Goal: Task Accomplishment & Management: Complete application form

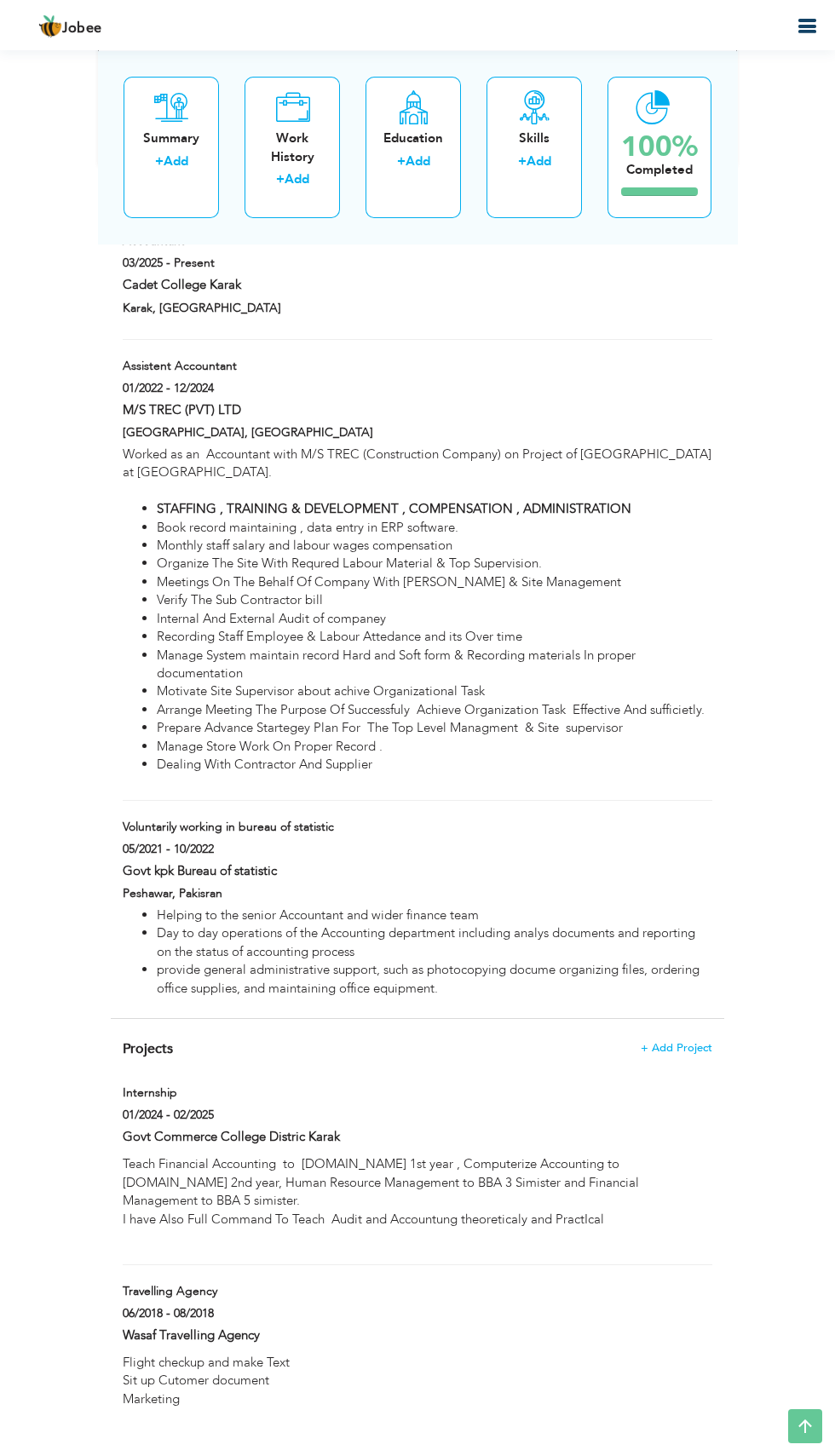
scroll to position [1930, 0]
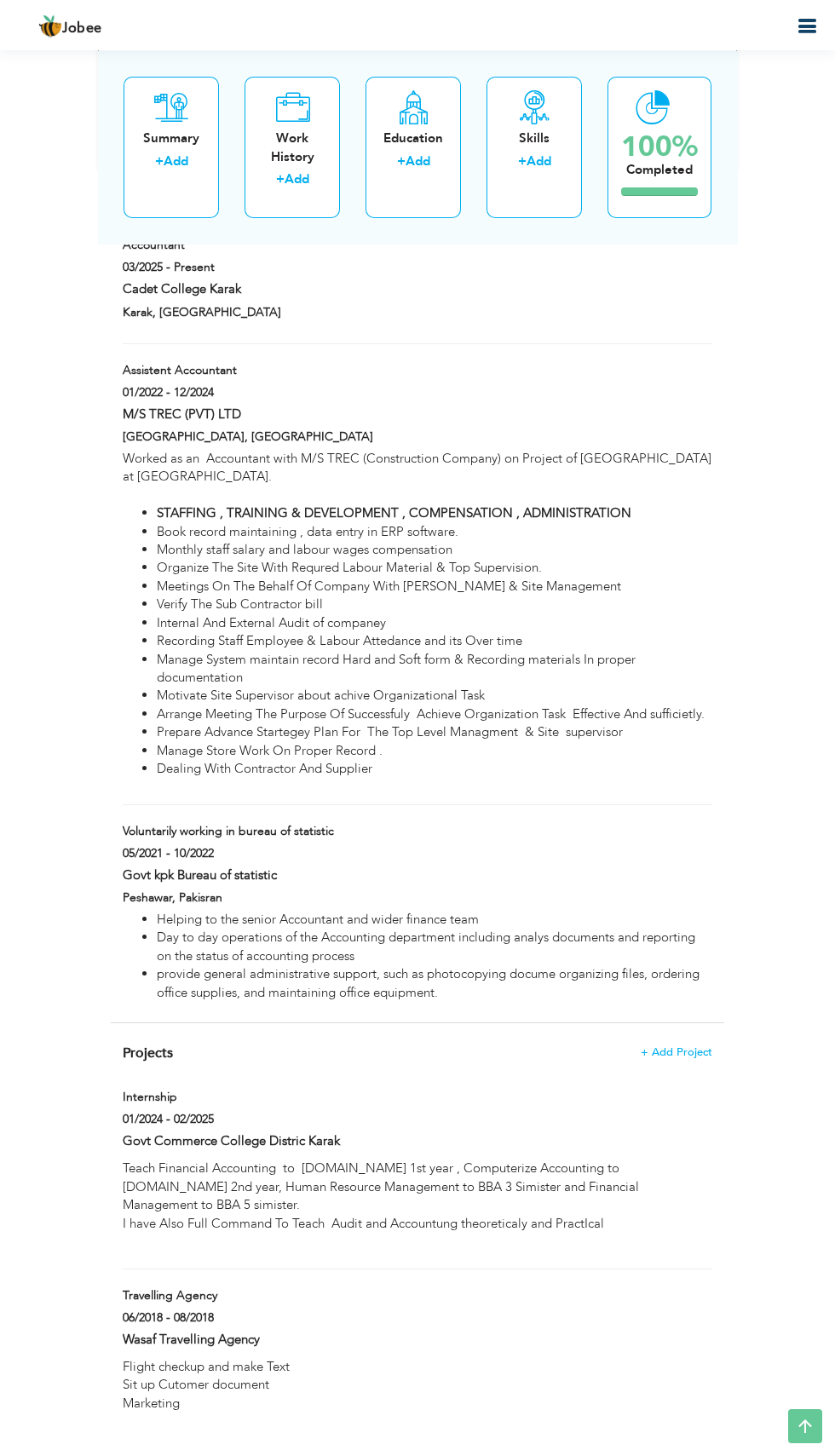
type input "Voluntarily working in bureau of statistic"
type input "Govt kpk Bureau of statistic"
type input "05/2021"
type input "10/2022"
type input "Pakisran"
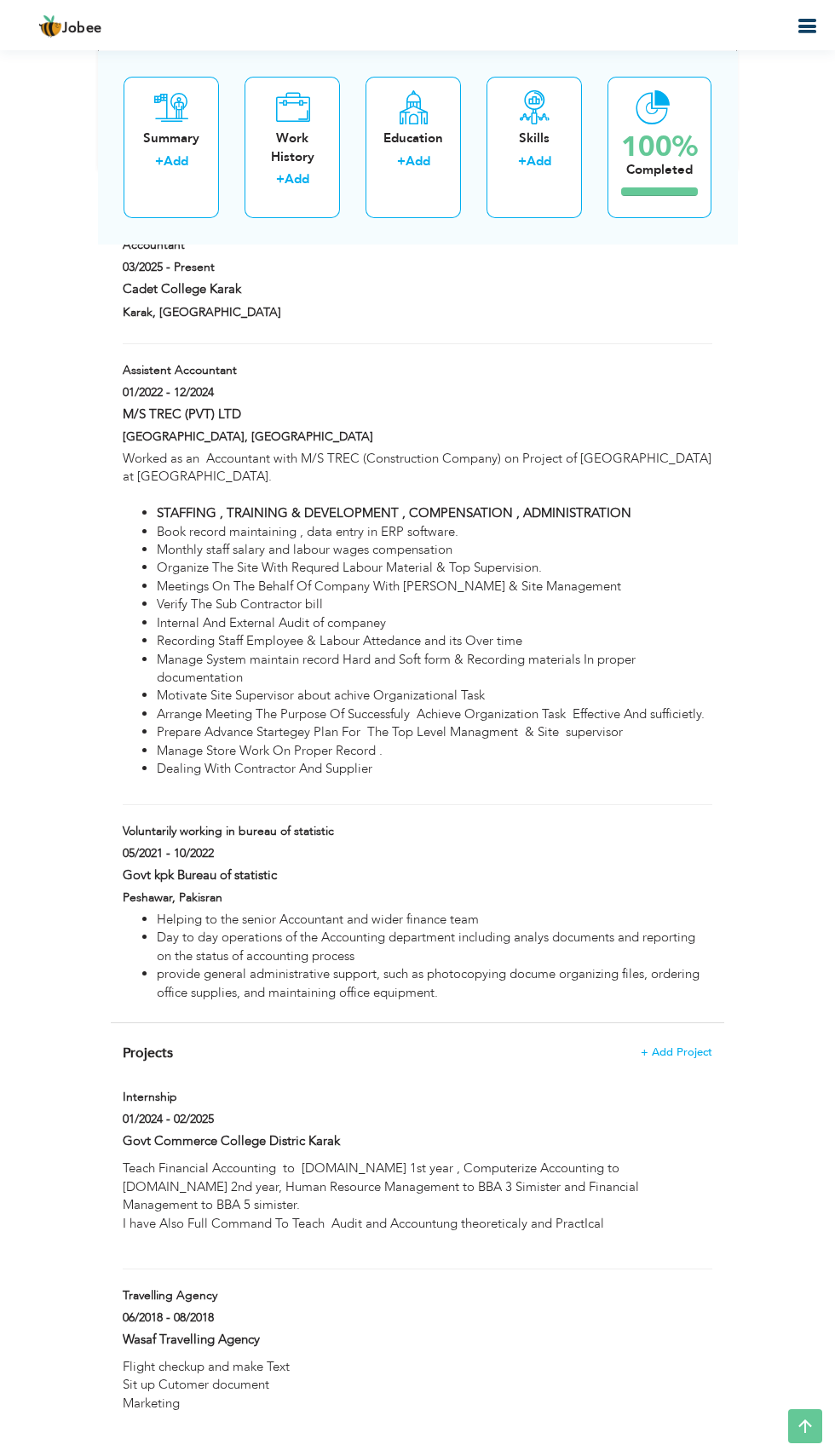
type input "Peshawar"
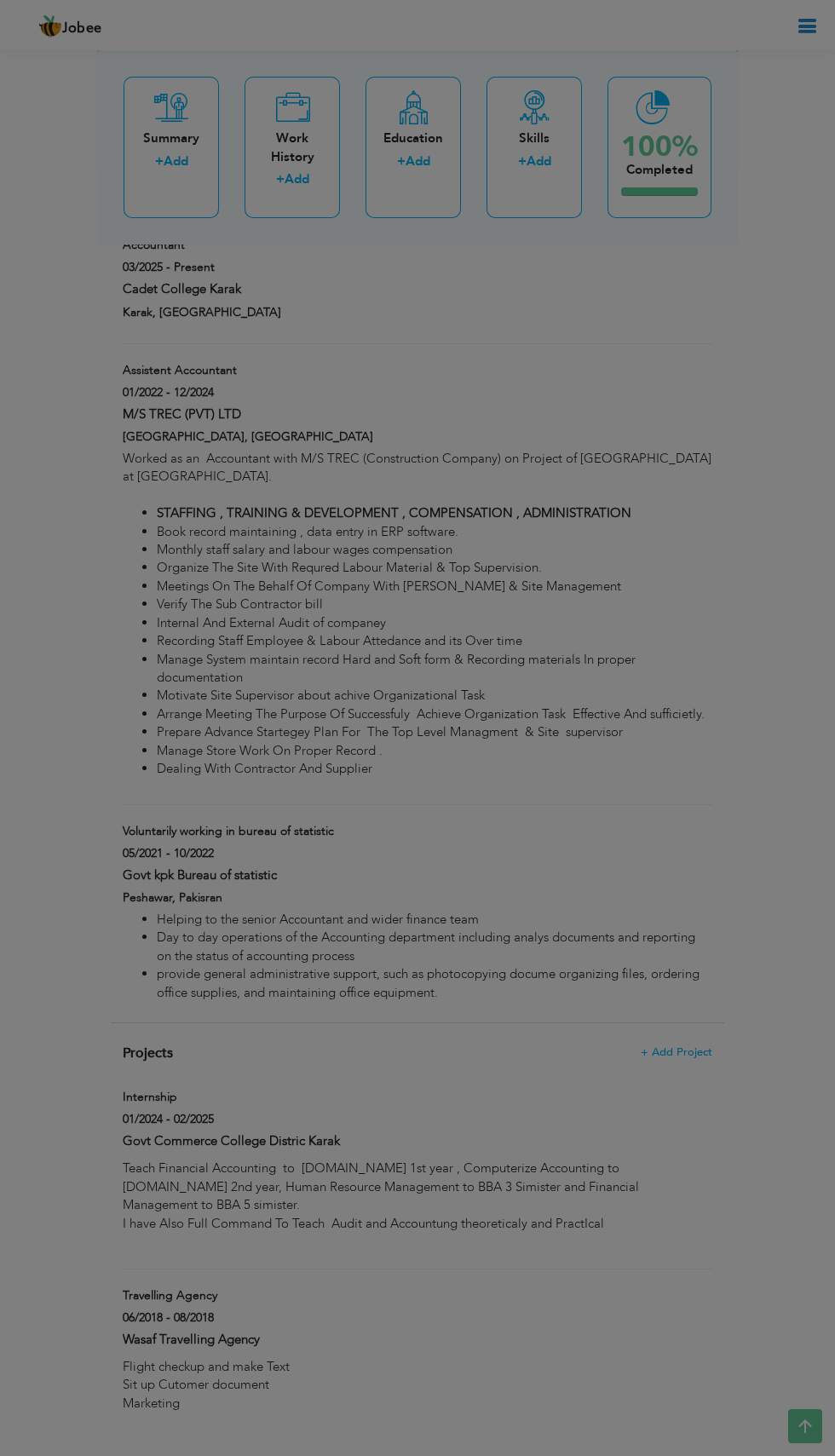
click at [161, 818] on div at bounding box center [418, 728] width 835 height 1456
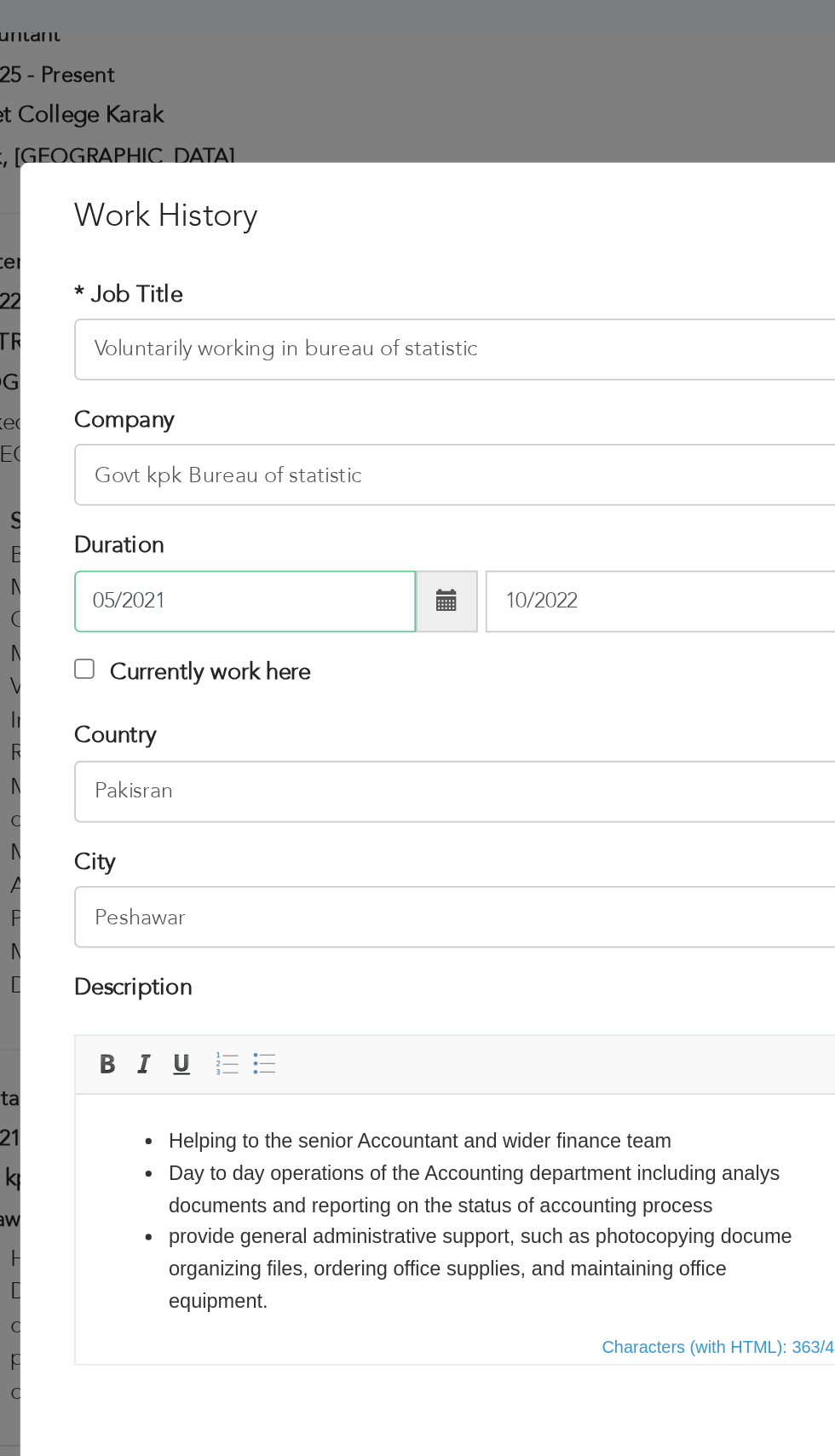
click at [203, 556] on input "05/2021" at bounding box center [287, 556] width 188 height 34
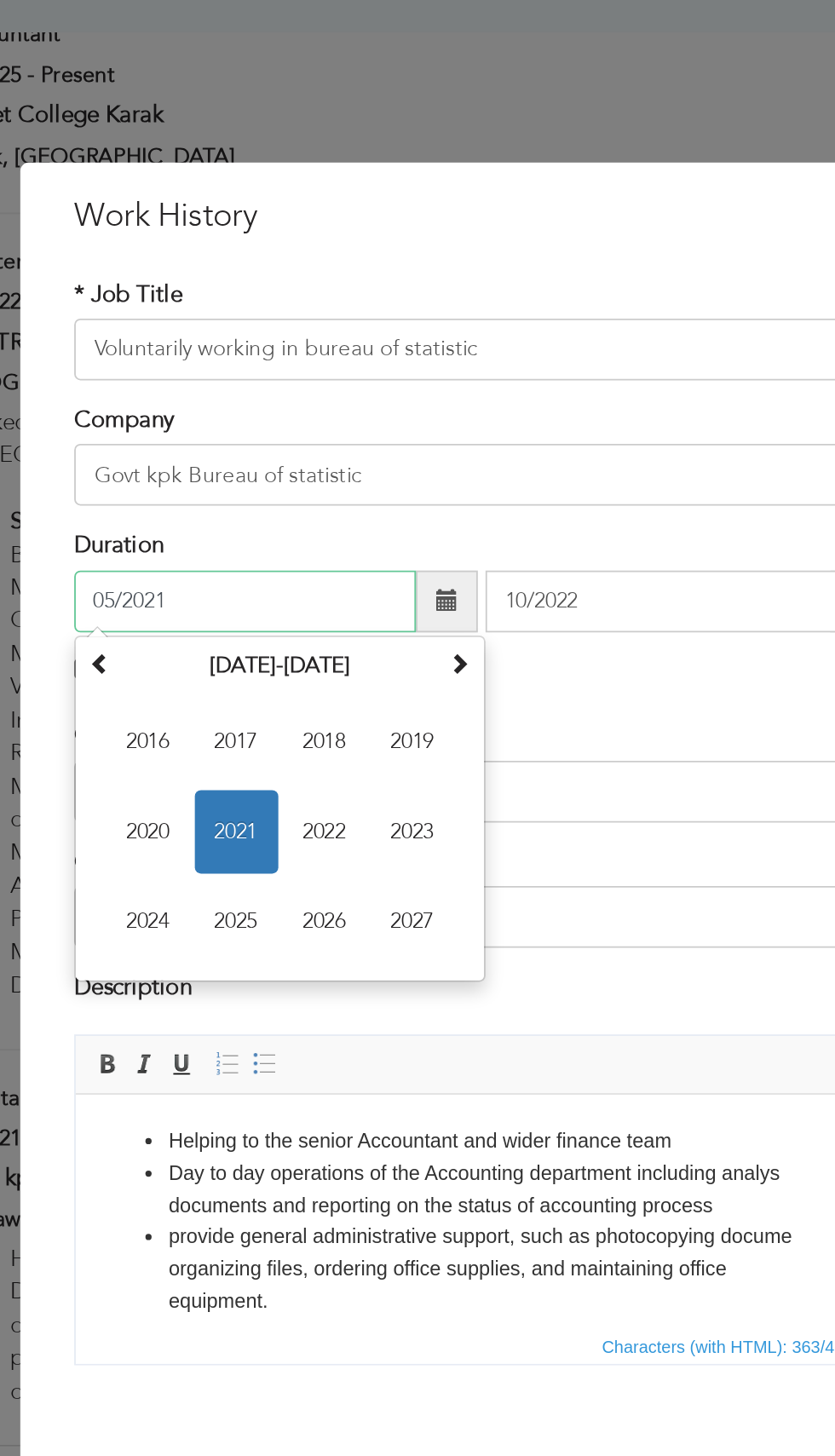
click at [220, 559] on input "05/2021" at bounding box center [287, 556] width 188 height 34
click at [218, 562] on input "05/2021" at bounding box center [287, 556] width 188 height 34
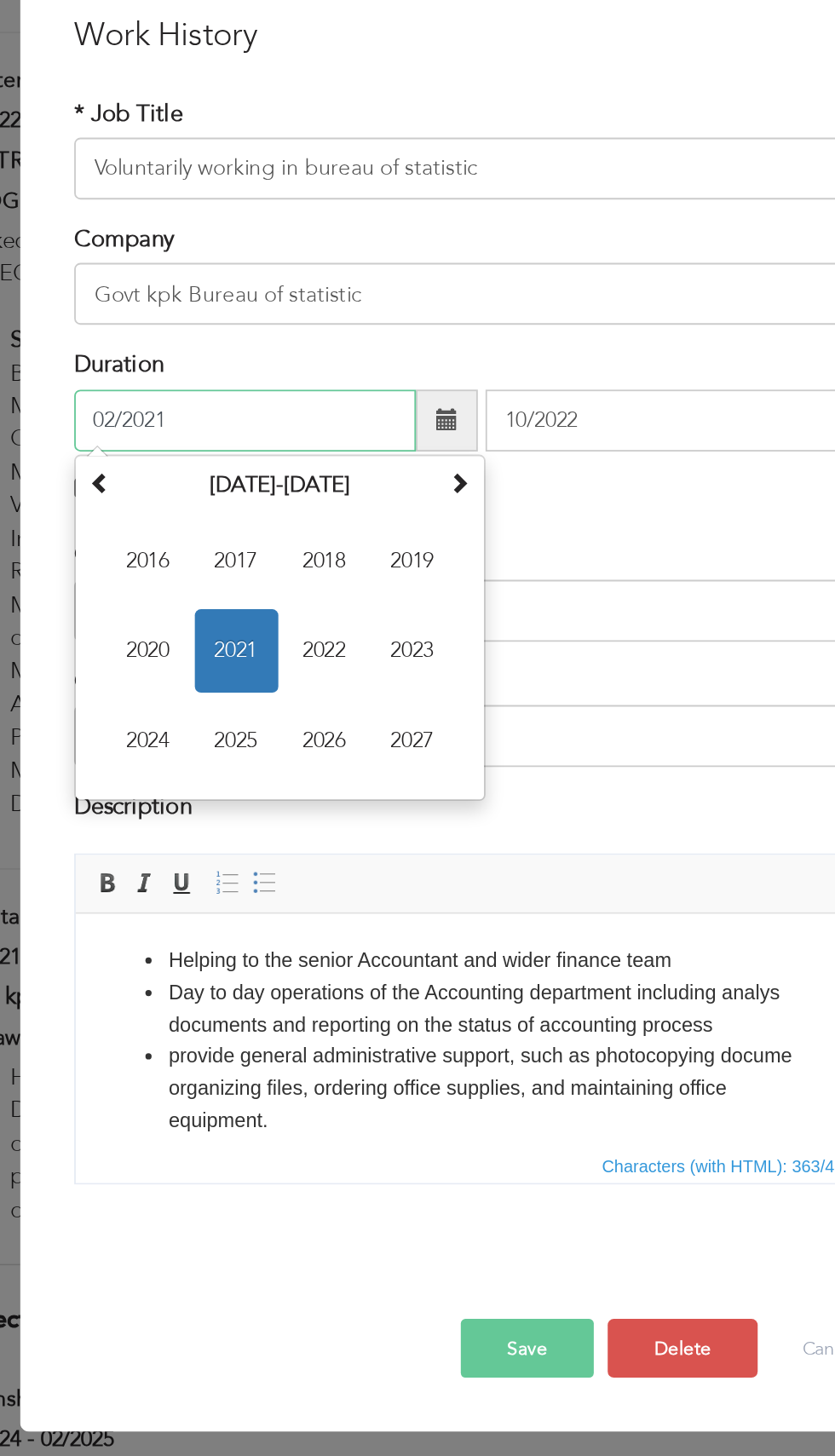
type input "02/2021"
click at [401, 557] on span at bounding box center [398, 557] width 12 height 12
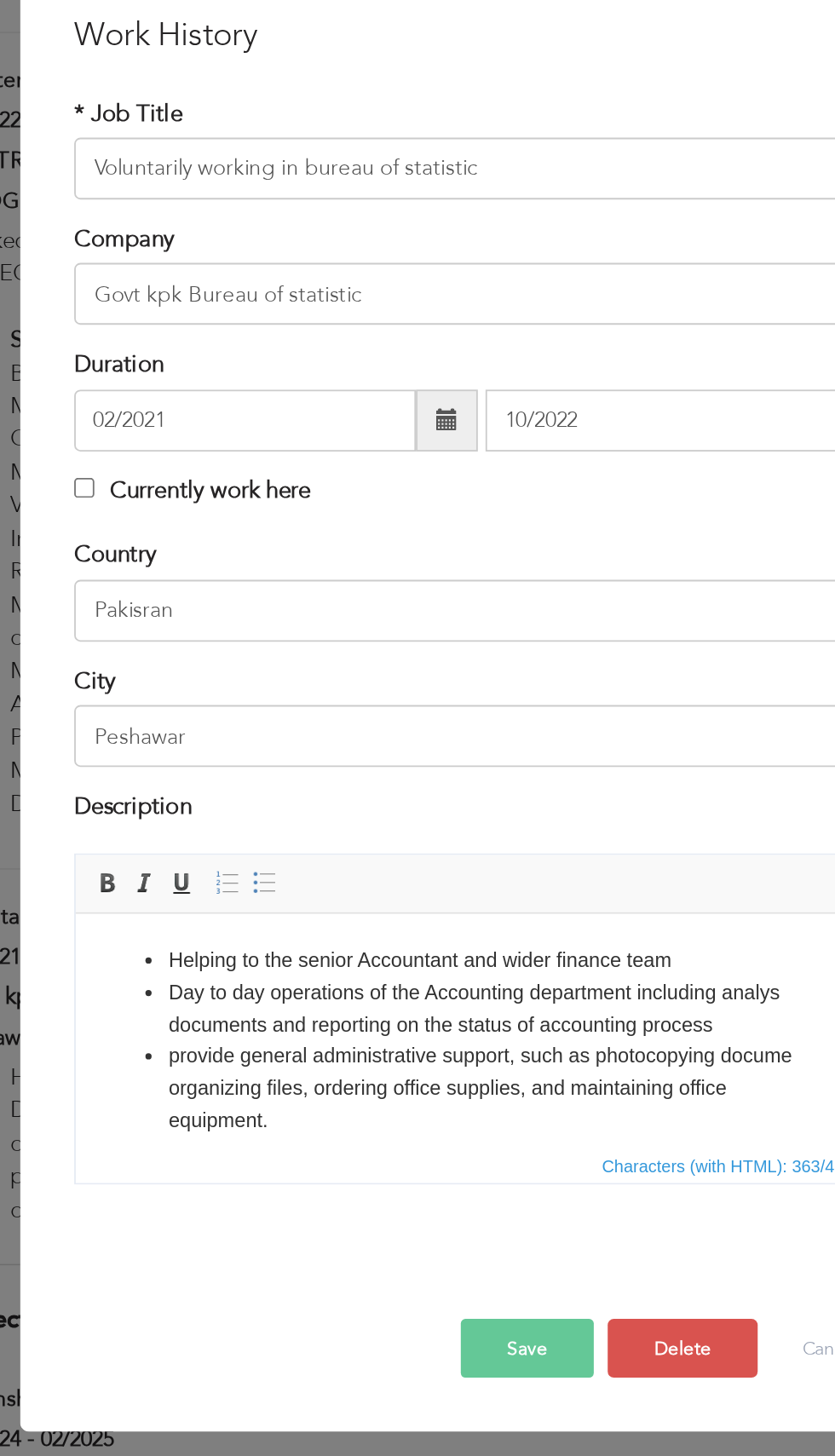
click at [441, 1070] on button "Save" at bounding box center [442, 1069] width 73 height 32
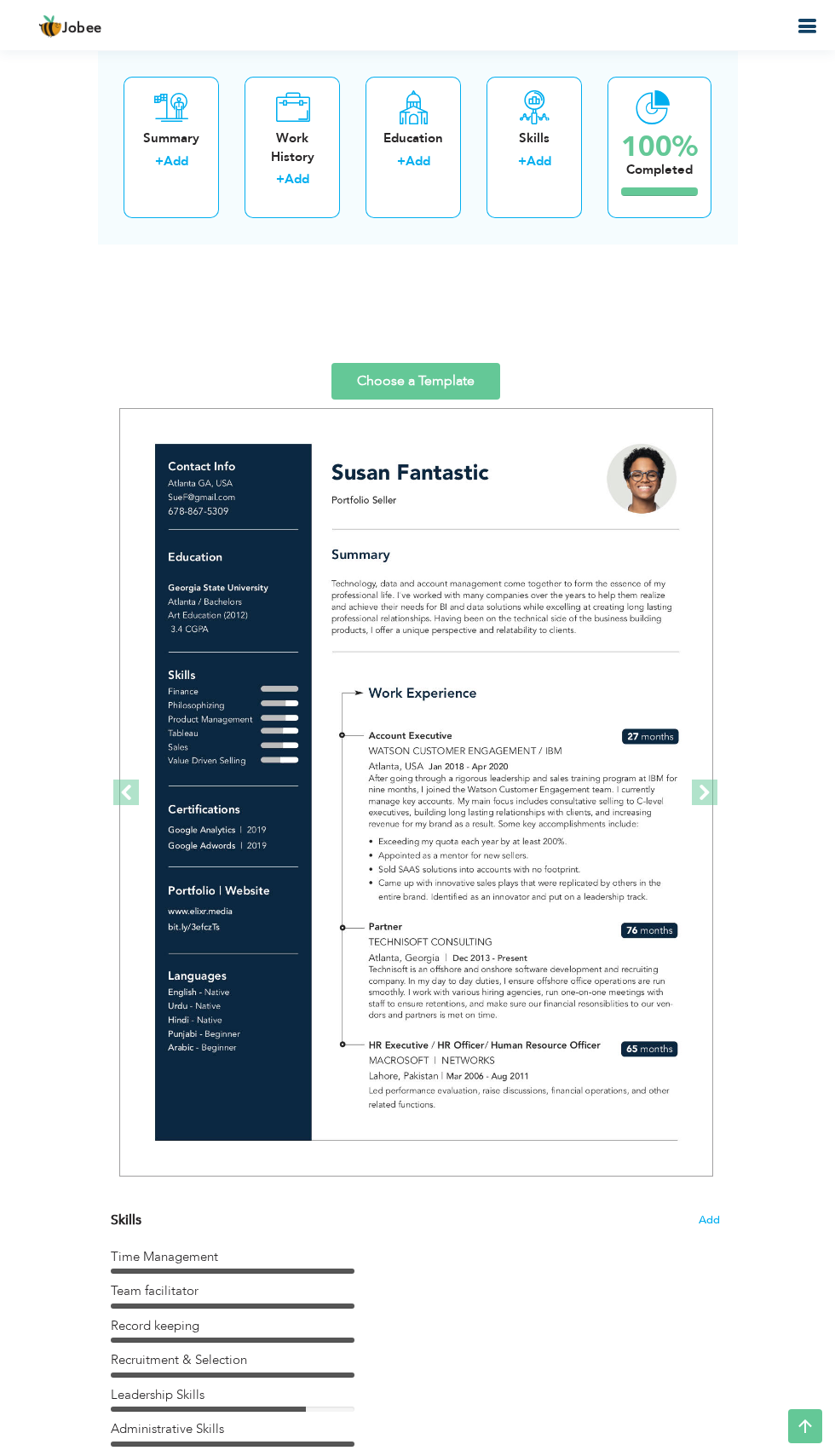
scroll to position [3418, 0]
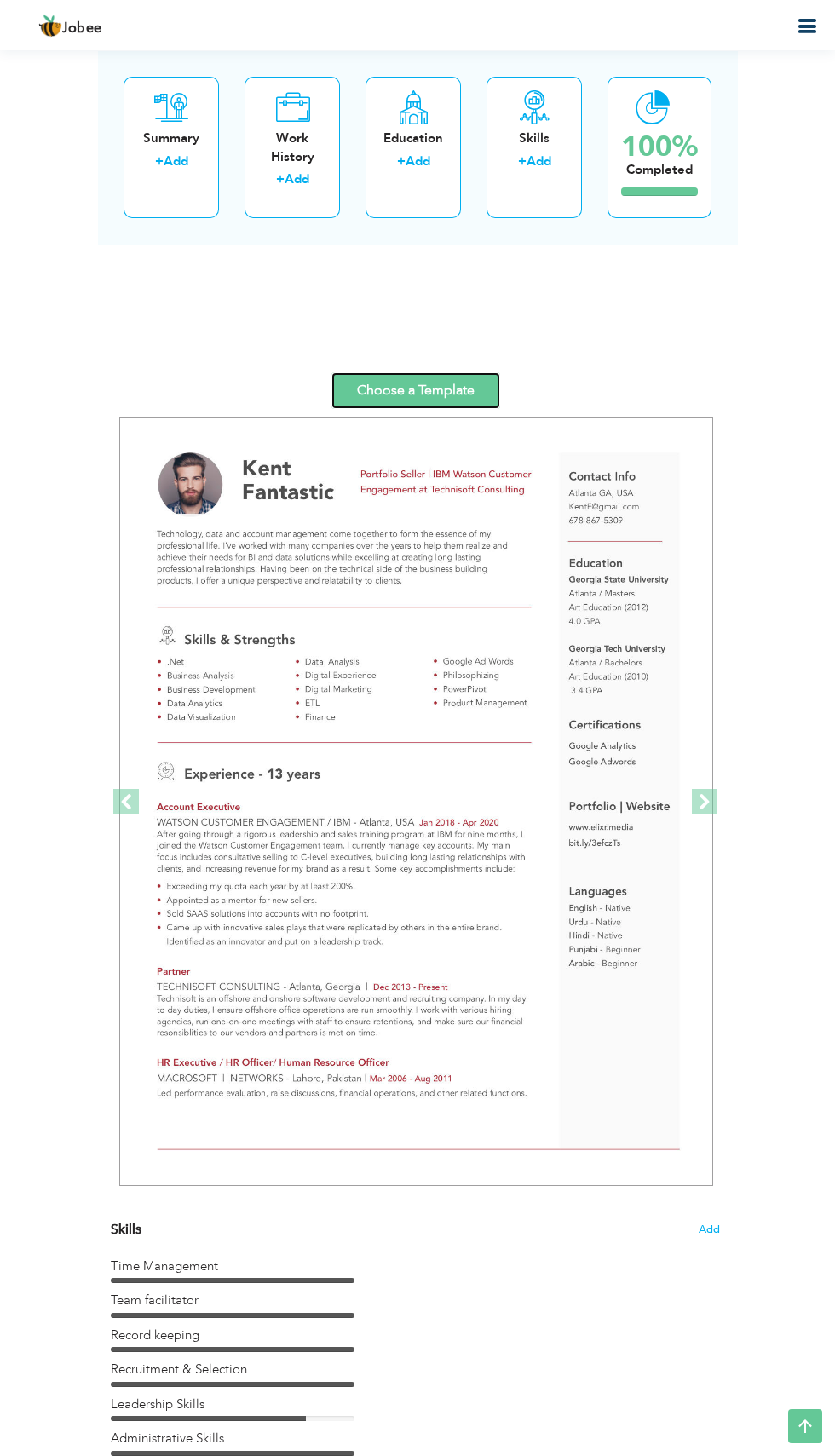
click at [467, 374] on link "Choose a Template" at bounding box center [416, 391] width 169 height 36
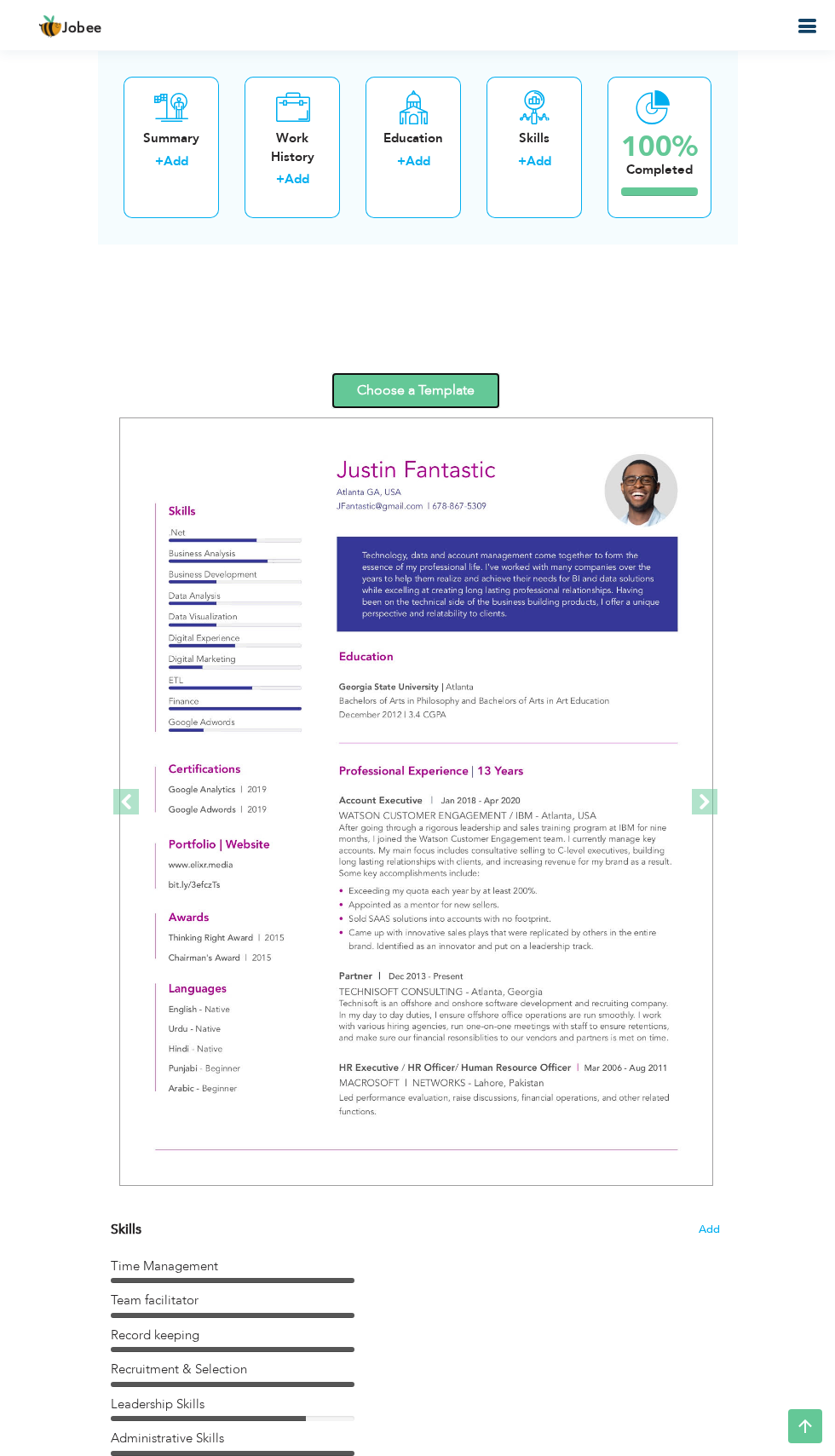
click at [406, 381] on link "Choose a Template" at bounding box center [416, 391] width 169 height 36
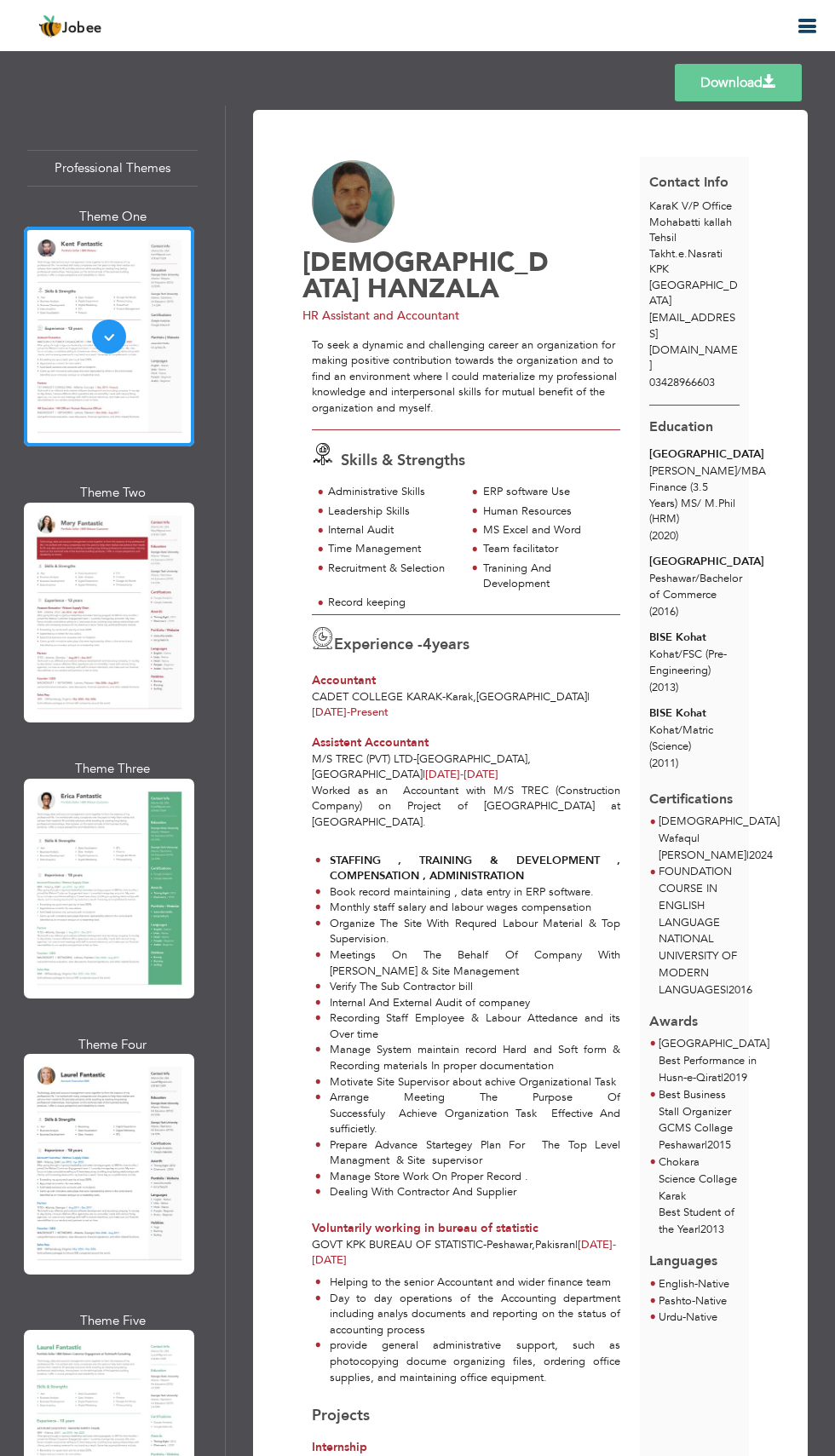
click at [78, 609] on div at bounding box center [109, 613] width 170 height 219
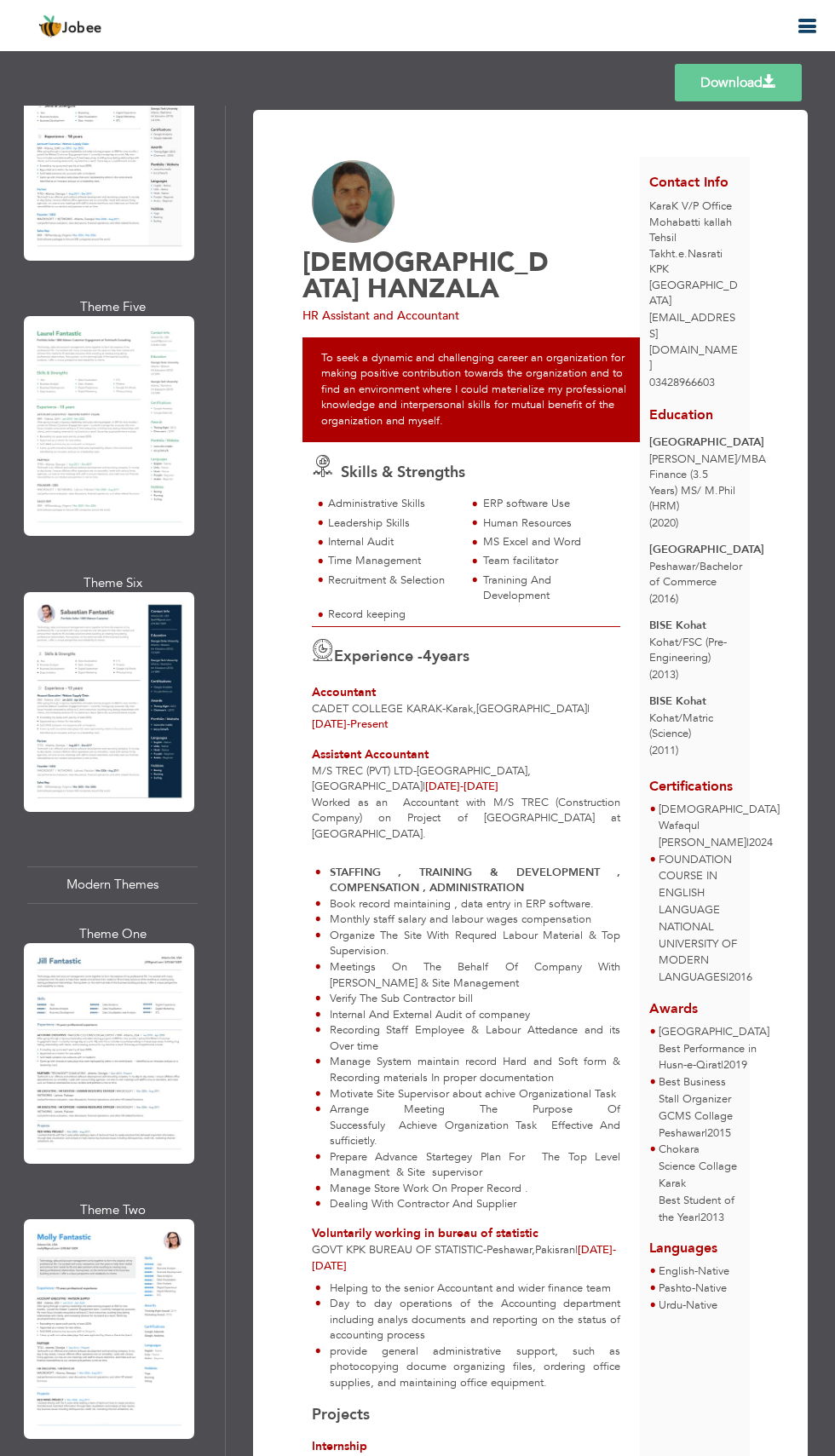
scroll to position [1024, 0]
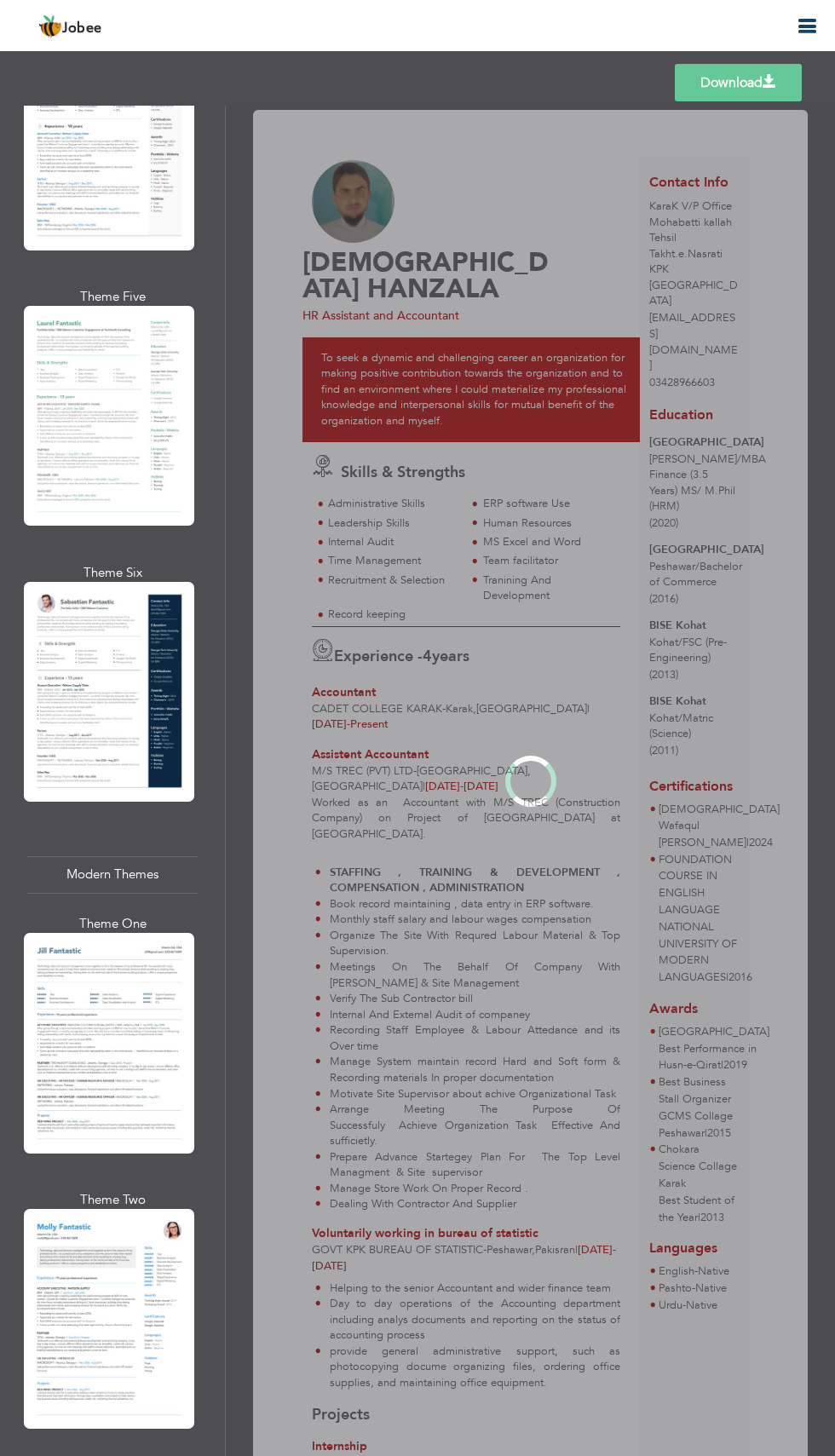
click at [87, 648] on div "Professional Themes Theme One Theme Two Theme Three Theme Four" at bounding box center [418, 780] width 835 height 1351
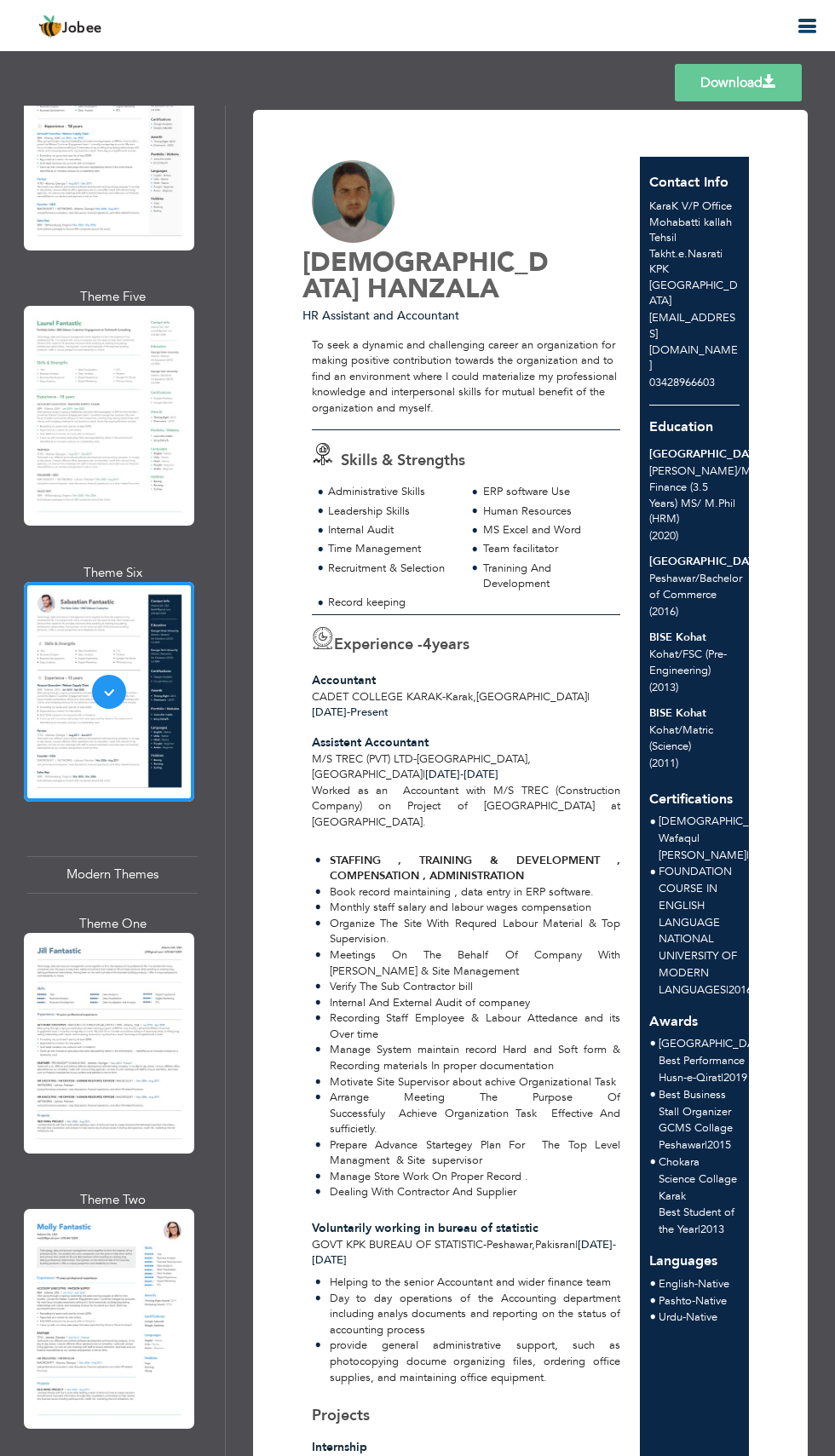
click at [740, 91] on link "Download" at bounding box center [738, 82] width 127 height 37
click at [742, 91] on link "Download" at bounding box center [738, 82] width 127 height 37
click at [768, 81] on span at bounding box center [769, 82] width 14 height 14
click at [733, 82] on link "Download" at bounding box center [738, 82] width 127 height 37
click at [761, 69] on link "Download" at bounding box center [738, 82] width 127 height 37
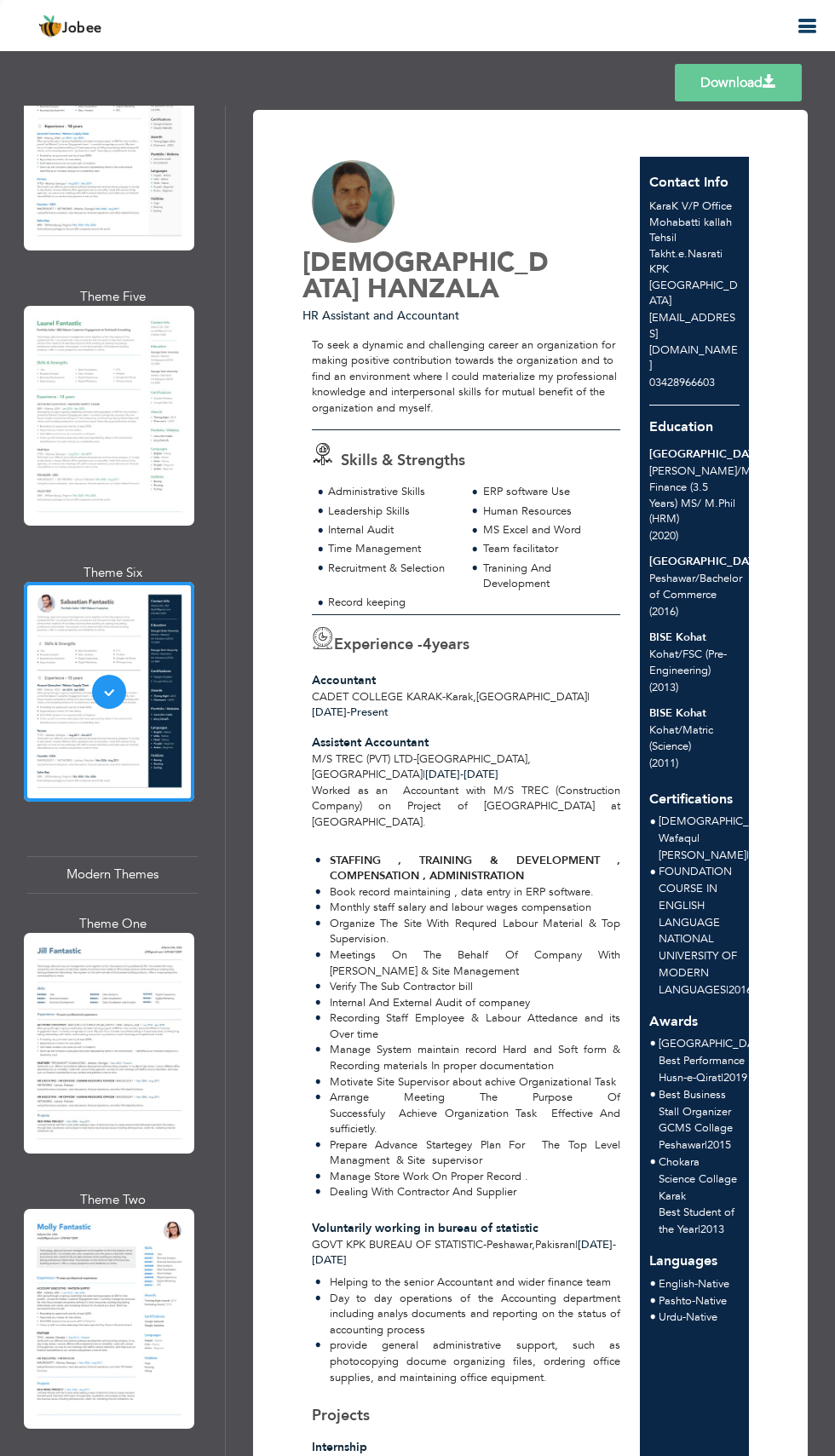
click at [739, 83] on link "Download" at bounding box center [738, 82] width 127 height 37
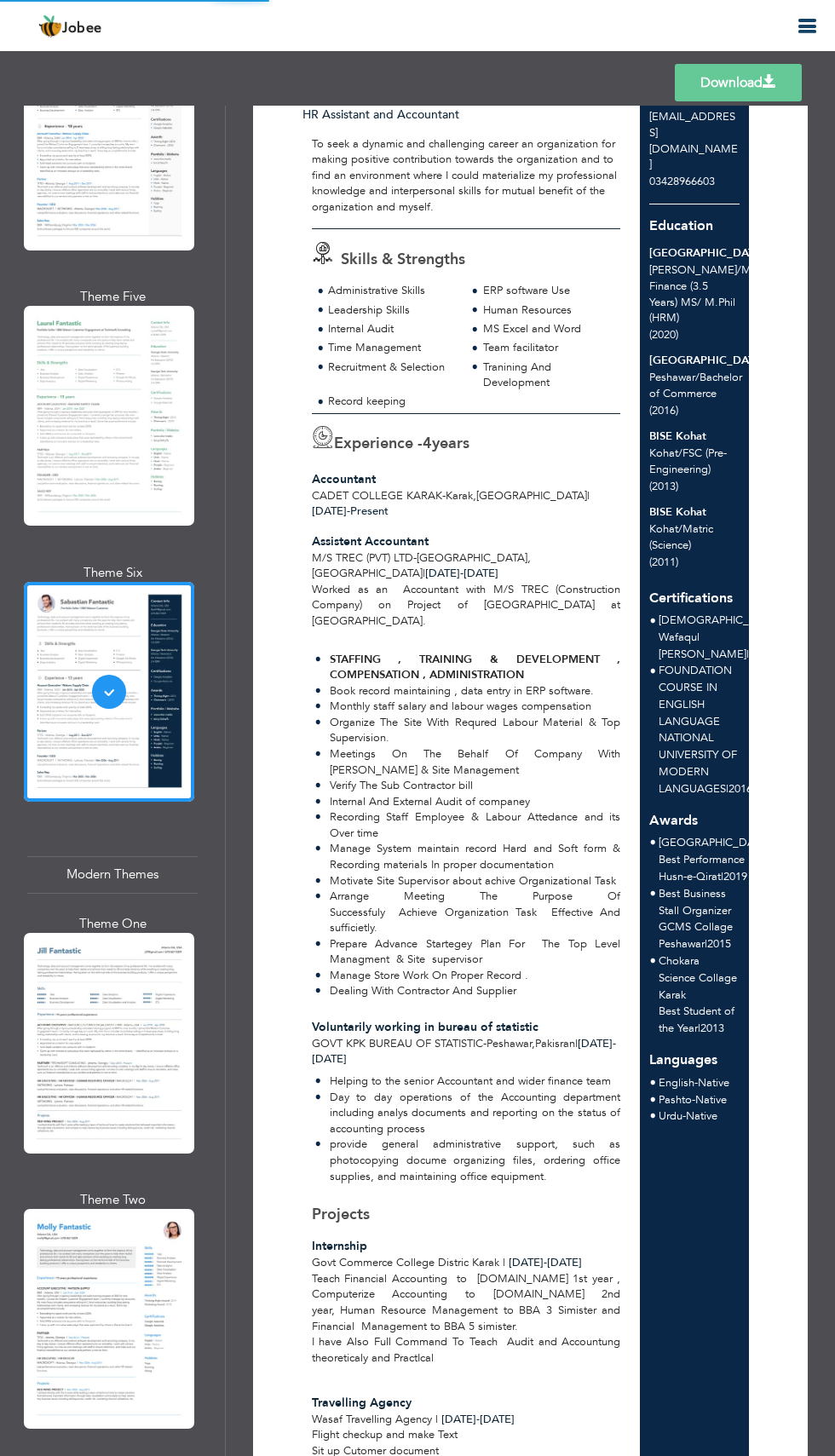
scroll to position [0, 0]
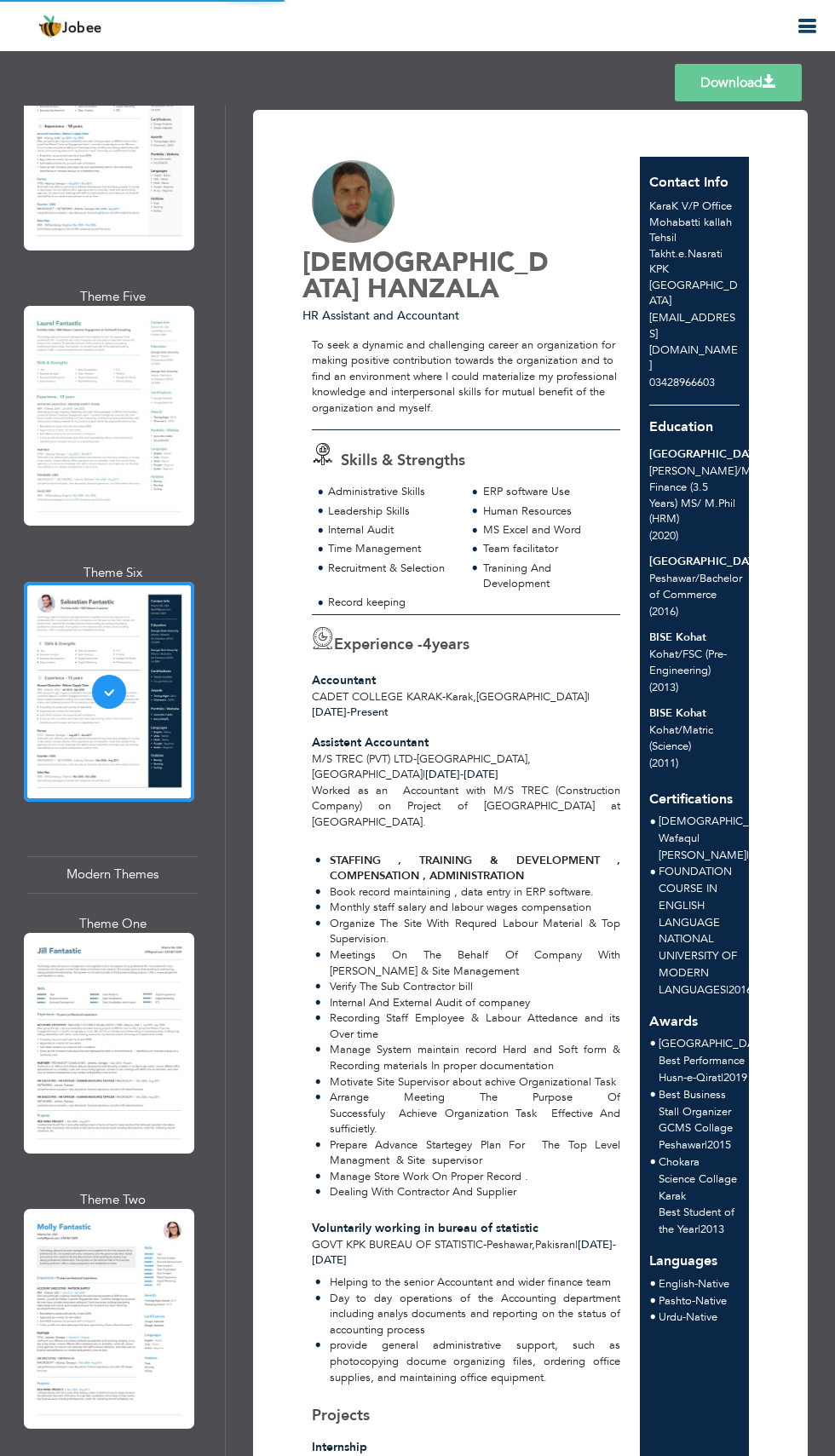
click at [750, 70] on link "Download" at bounding box center [738, 82] width 127 height 37
click at [352, 849] on div "Worked as an Accountant with M/S TREC (Construction Company) on Project of Cine…" at bounding box center [467, 995] width 328 height 424
